Goal: Check status: Check status

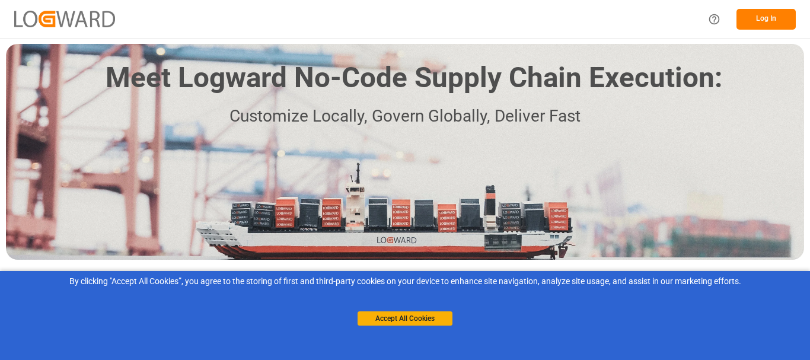
click at [426, 313] on button "Accept All Cookies" at bounding box center [405, 318] width 95 height 14
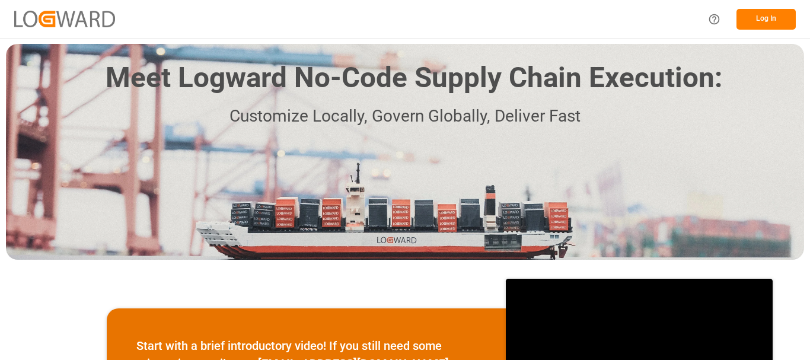
click at [774, 23] on button "Log In" at bounding box center [765, 19] width 59 height 21
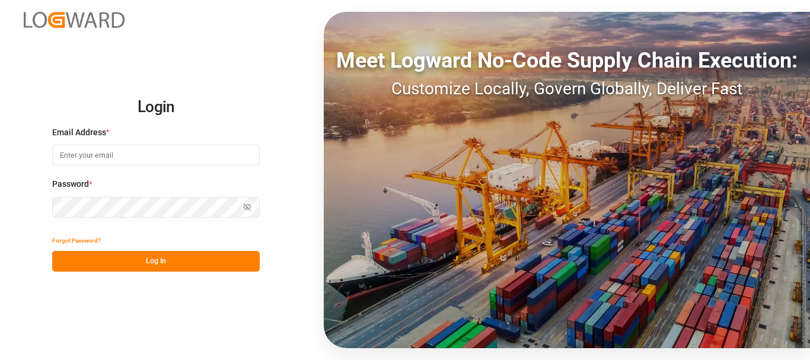
click at [105, 152] on input at bounding box center [156, 155] width 208 height 21
click at [130, 157] on input at bounding box center [156, 155] width 208 height 21
type input "T"
type input "[EMAIL_ADDRESS][DOMAIN_NAME]"
drag, startPoint x: 183, startPoint y: 262, endPoint x: 234, endPoint y: 327, distance: 83.6
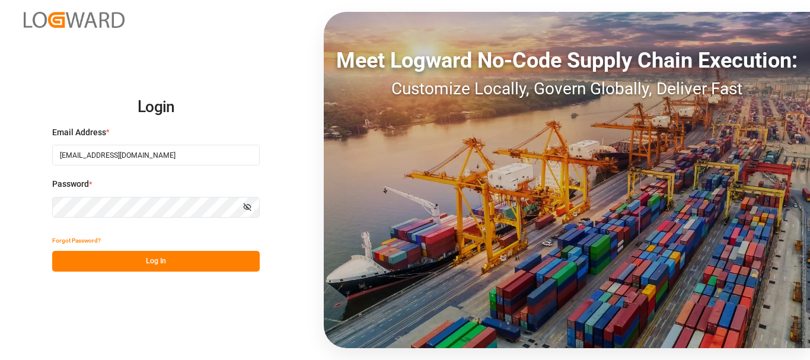
click at [183, 262] on button "Log In" at bounding box center [156, 261] width 208 height 21
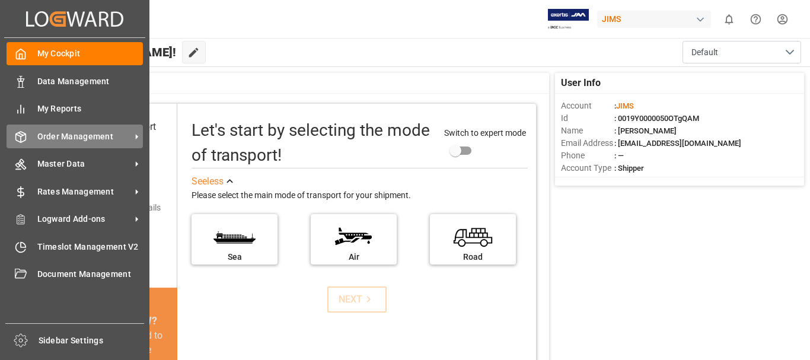
click at [88, 134] on span "Order Management" at bounding box center [84, 136] width 94 height 12
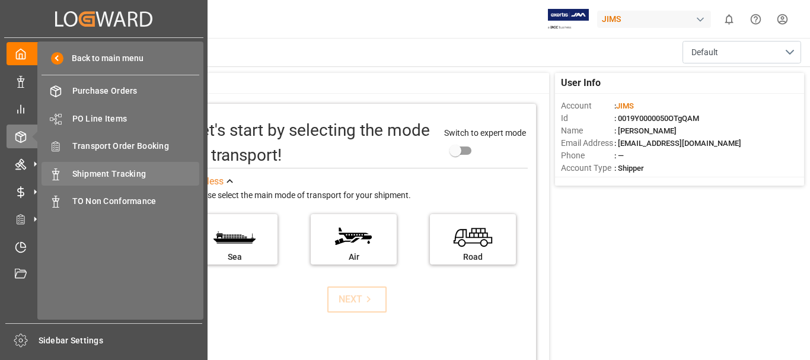
click at [117, 176] on span "Shipment Tracking" at bounding box center [135, 174] width 127 height 12
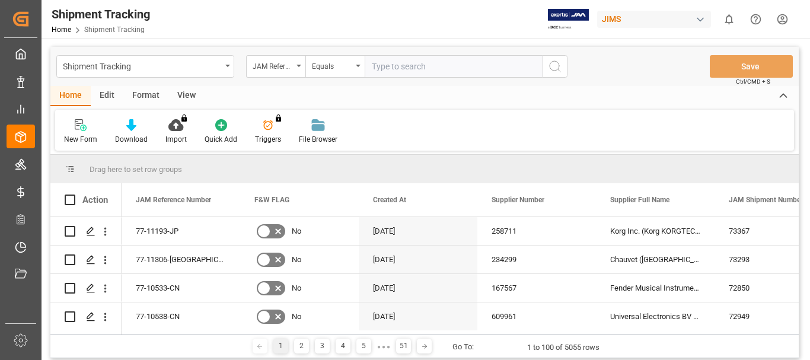
click at [448, 67] on input "text" at bounding box center [454, 66] width 178 height 23
type input "77-10483-BE"
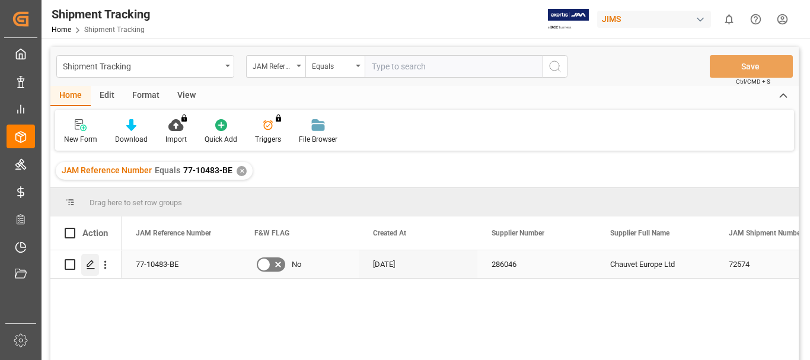
click at [91, 266] on icon "Press SPACE to select this row." at bounding box center [90, 264] width 9 height 9
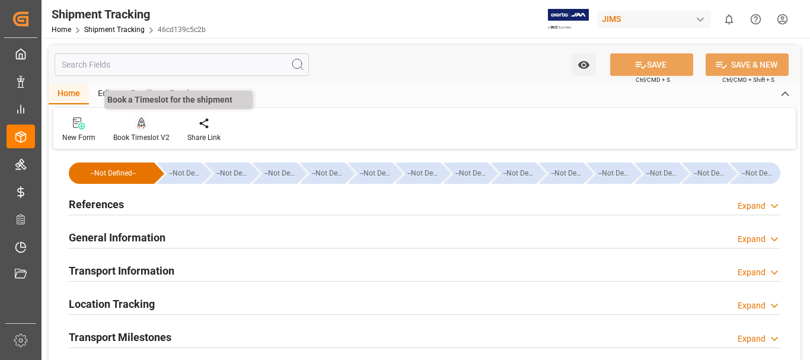
click at [138, 126] on icon at bounding box center [142, 122] width 8 height 10
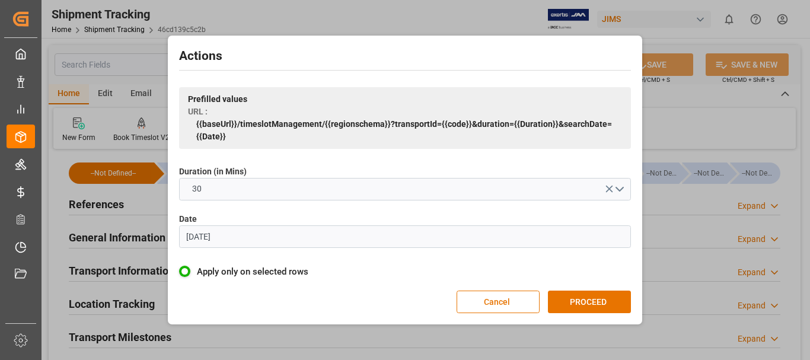
click at [501, 238] on input "[DATE]" at bounding box center [405, 236] width 452 height 23
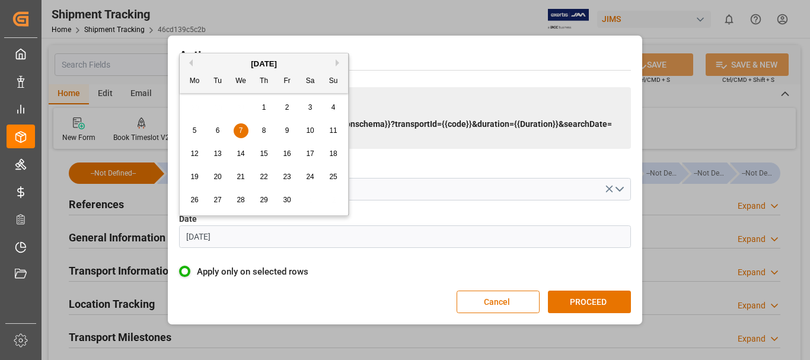
click at [340, 65] on button "Next Month" at bounding box center [339, 62] width 7 height 7
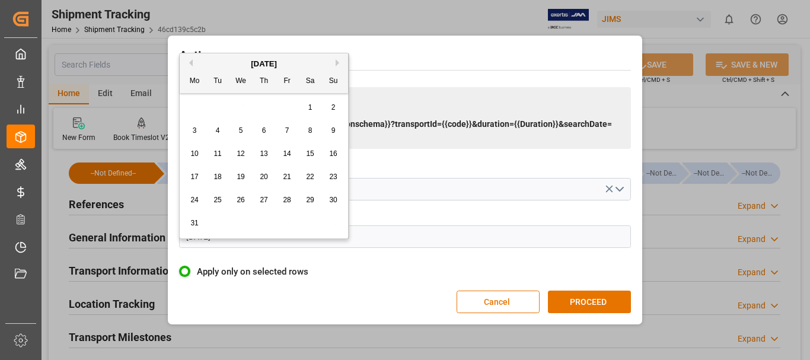
click at [340, 65] on button "Next Month" at bounding box center [339, 62] width 7 height 7
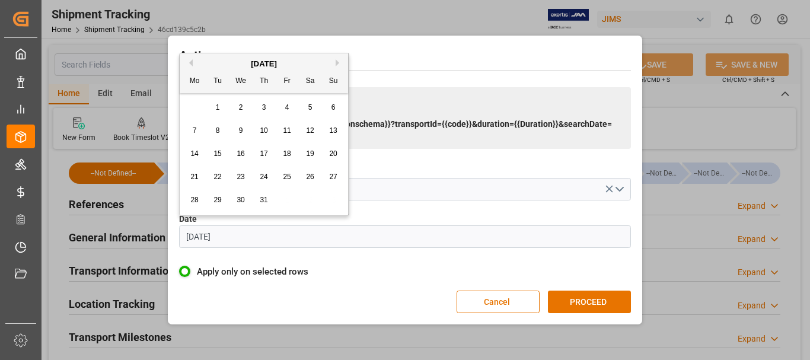
click at [340, 65] on button "Next Month" at bounding box center [339, 62] width 7 height 7
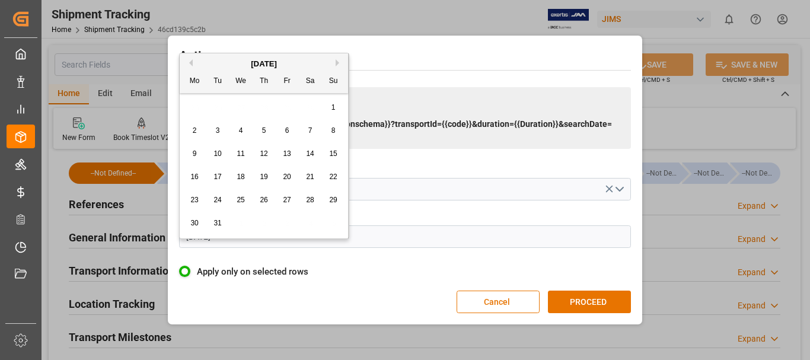
click at [340, 65] on button "Next Month" at bounding box center [339, 62] width 7 height 7
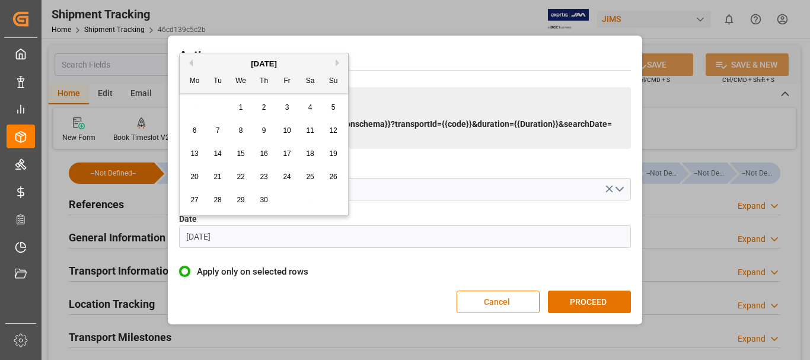
click at [340, 65] on button "Next Month" at bounding box center [339, 62] width 7 height 7
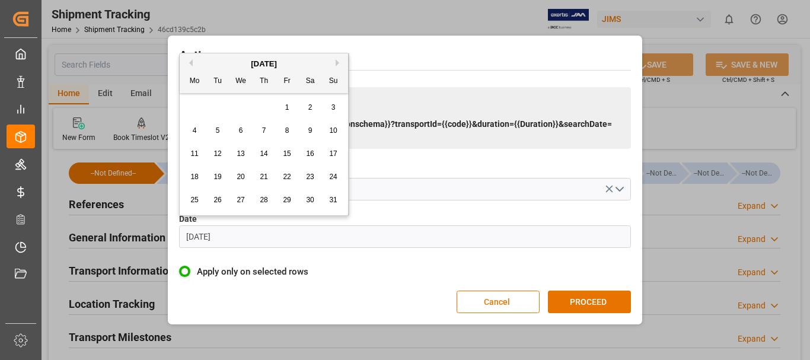
click at [340, 65] on button "Next Month" at bounding box center [339, 62] width 7 height 7
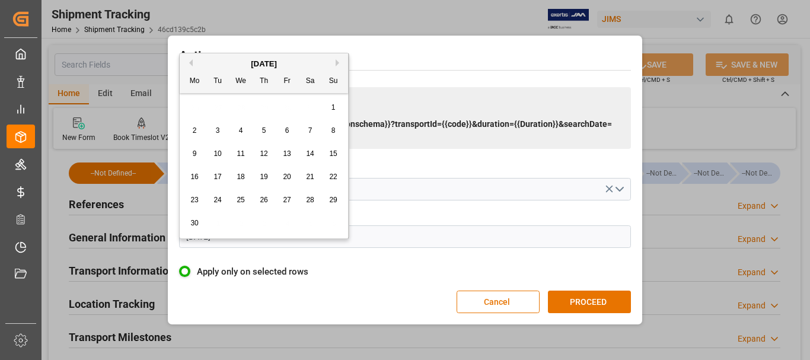
click at [340, 65] on button "Next Month" at bounding box center [339, 62] width 7 height 7
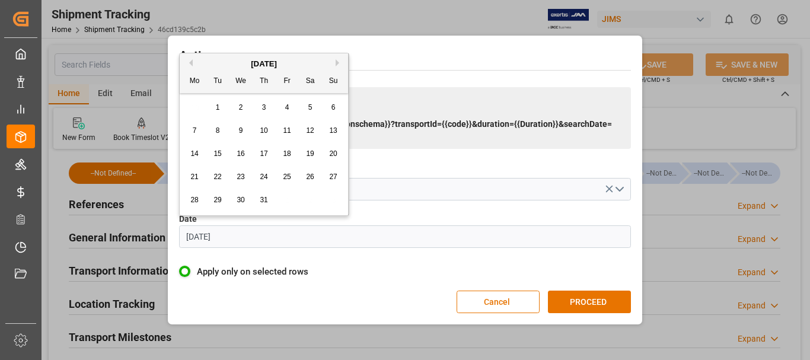
click at [340, 65] on button "Next Month" at bounding box center [339, 62] width 7 height 7
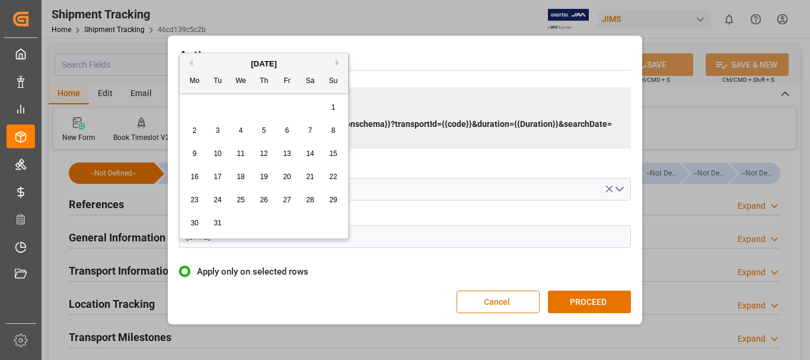
click at [339, 64] on button "Next Month" at bounding box center [339, 62] width 7 height 7
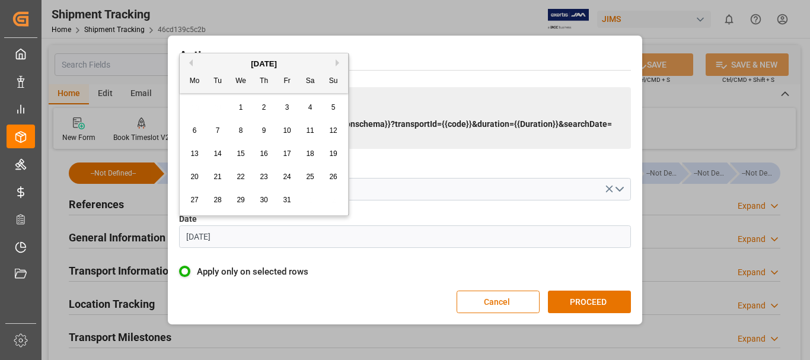
click at [339, 64] on button "Next Month" at bounding box center [339, 62] width 7 height 7
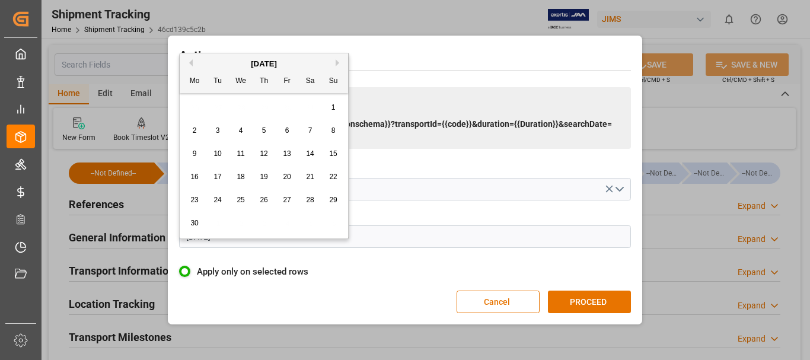
click at [339, 64] on button "Next Month" at bounding box center [339, 62] width 7 height 7
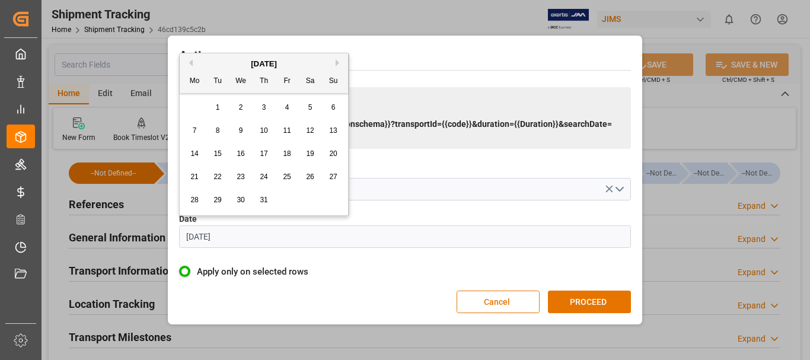
click at [339, 64] on button "Next Month" at bounding box center [339, 62] width 7 height 7
click at [191, 63] on button "Previous Month" at bounding box center [189, 62] width 7 height 7
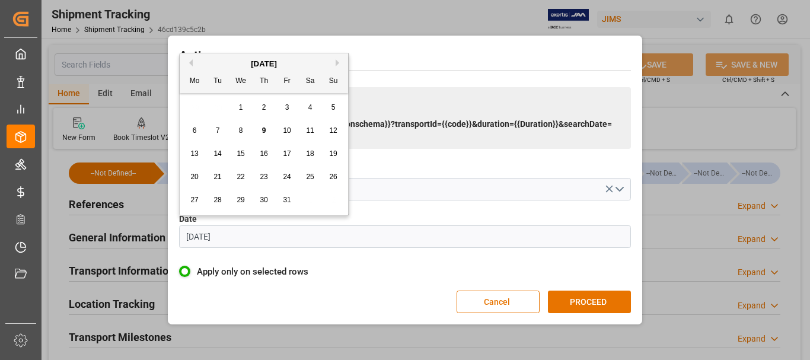
click at [219, 154] on span "14" at bounding box center [217, 153] width 8 height 8
type input "[DATE]"
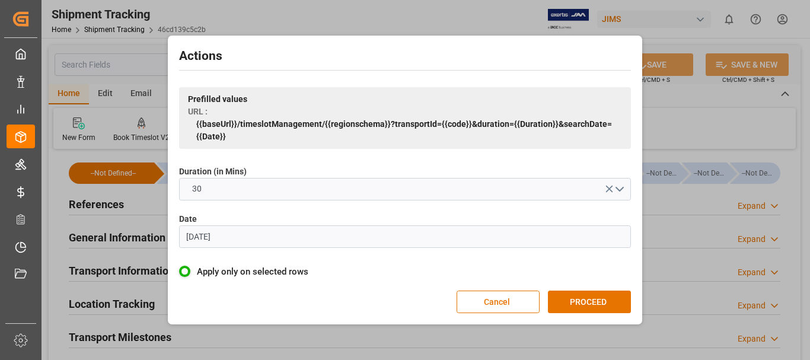
click at [601, 304] on button "PROCEED" at bounding box center [589, 302] width 83 height 23
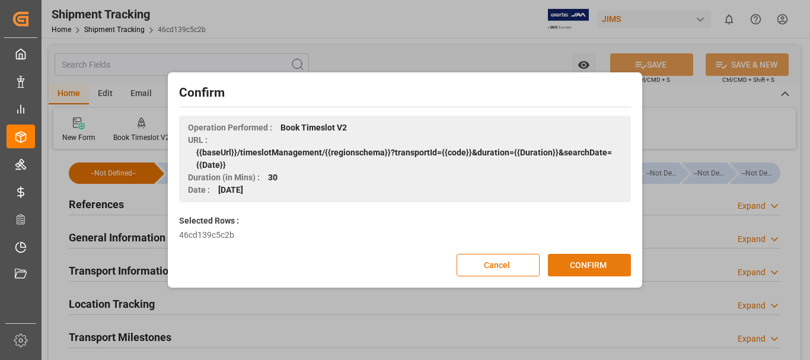
click at [584, 260] on button "CONFIRM" at bounding box center [589, 265] width 83 height 23
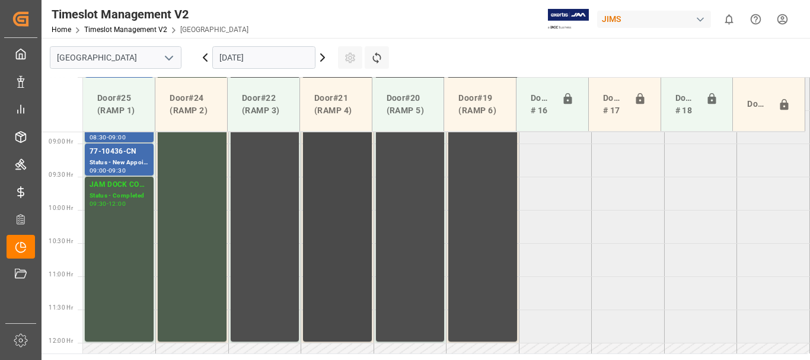
scroll to position [704, 0]
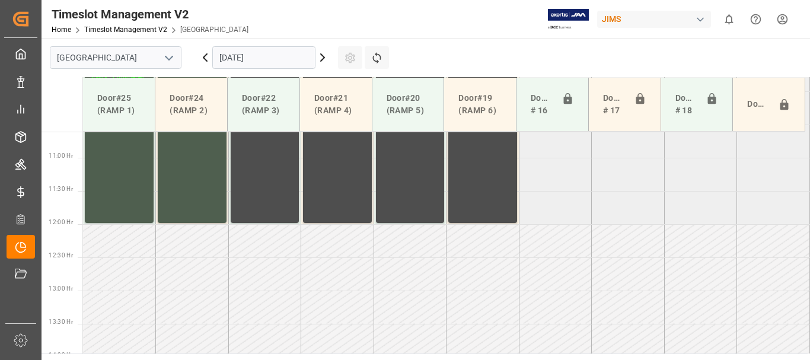
click at [203, 56] on icon at bounding box center [205, 57] width 14 height 14
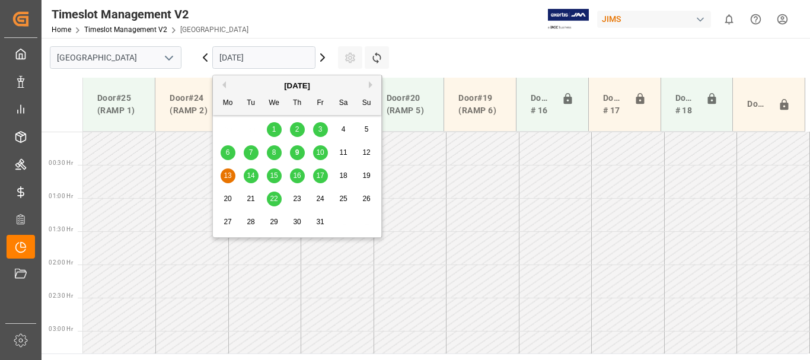
click at [234, 53] on input "13.10.2025" at bounding box center [263, 57] width 103 height 23
click at [317, 152] on span "10" at bounding box center [320, 152] width 8 height 8
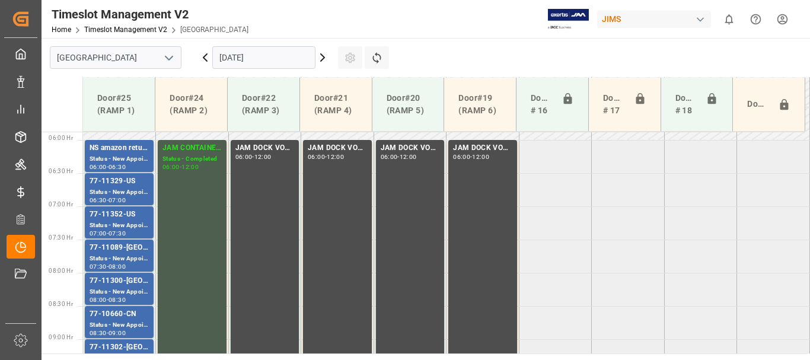
scroll to position [456, 0]
